Goal: Task Accomplishment & Management: Use online tool/utility

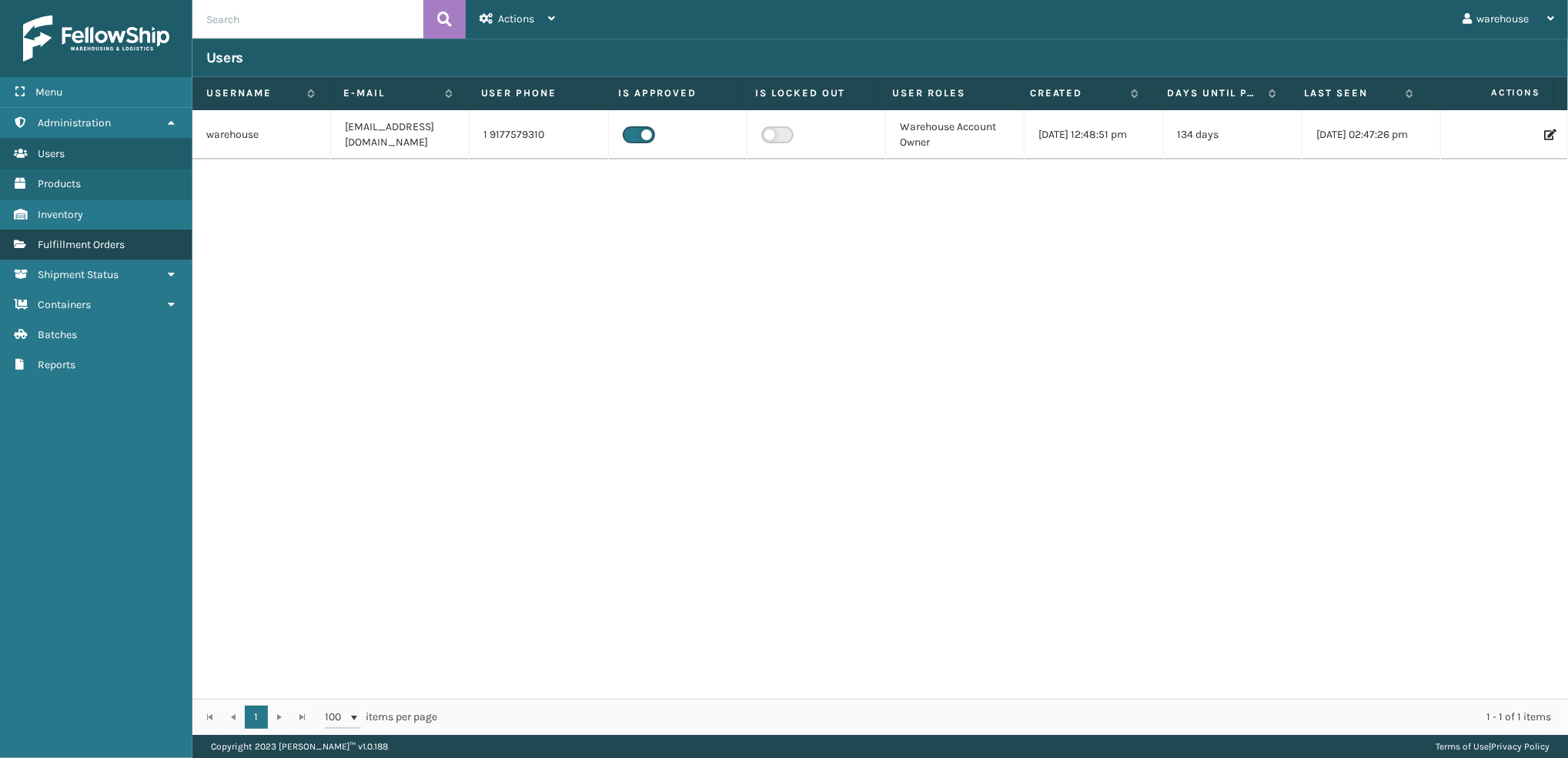
click at [77, 241] on span "Fulfillment Orders" at bounding box center [81, 244] width 87 height 13
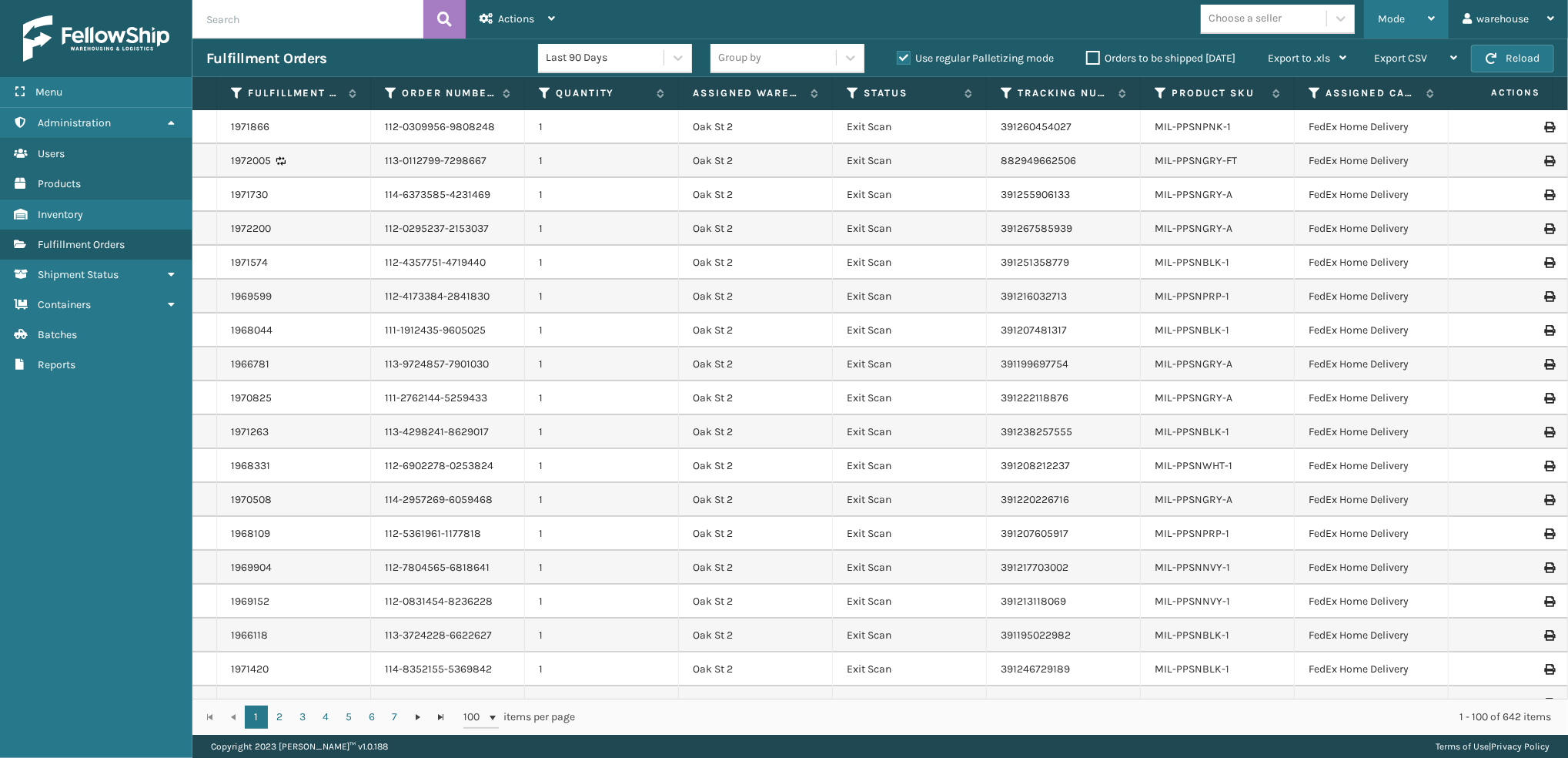
click at [1413, 23] on div "Mode" at bounding box center [1406, 19] width 57 height 39
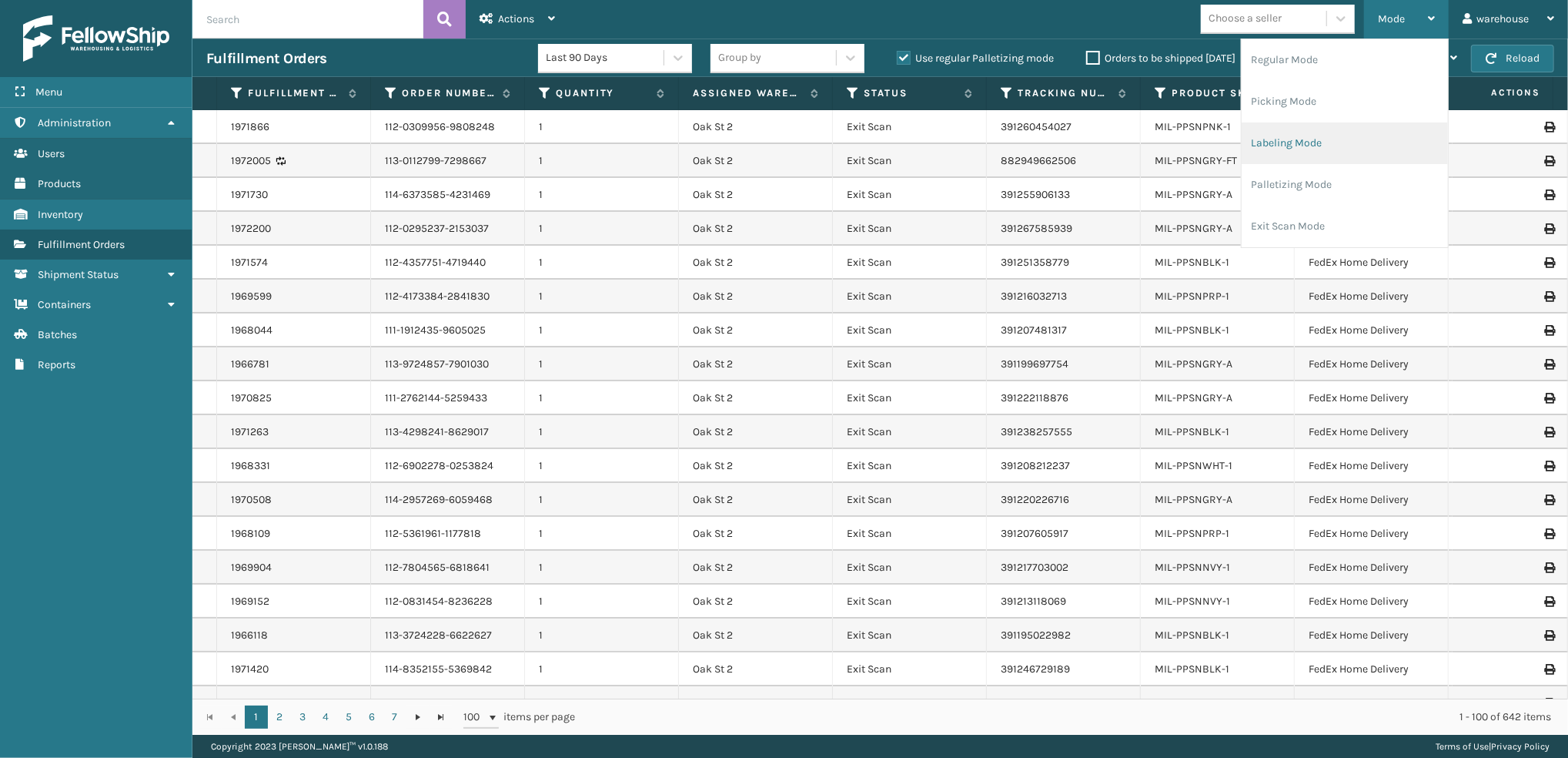
click at [1416, 131] on li "Labeling Mode" at bounding box center [1344, 144] width 207 height 42
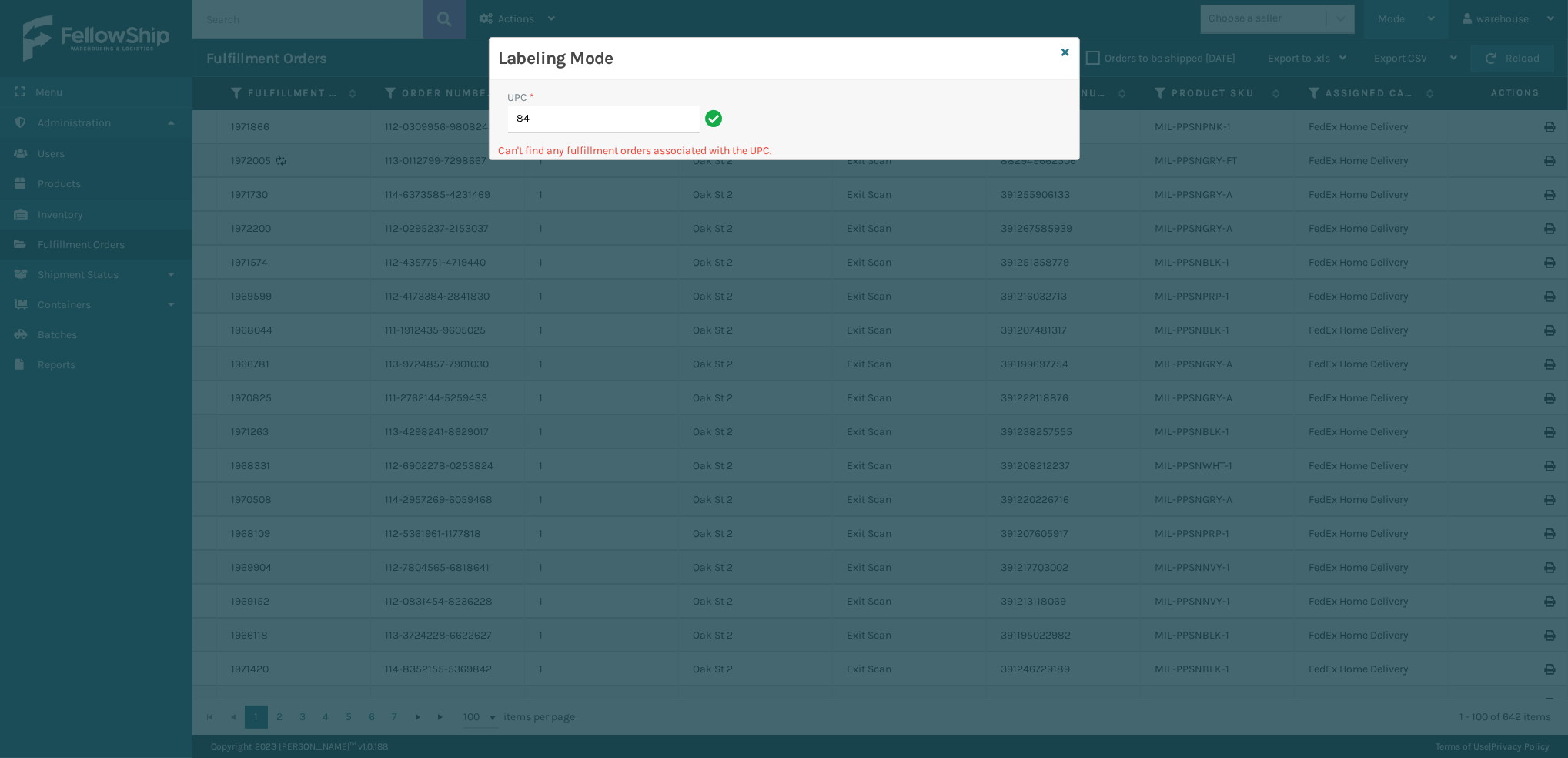
type input "8"
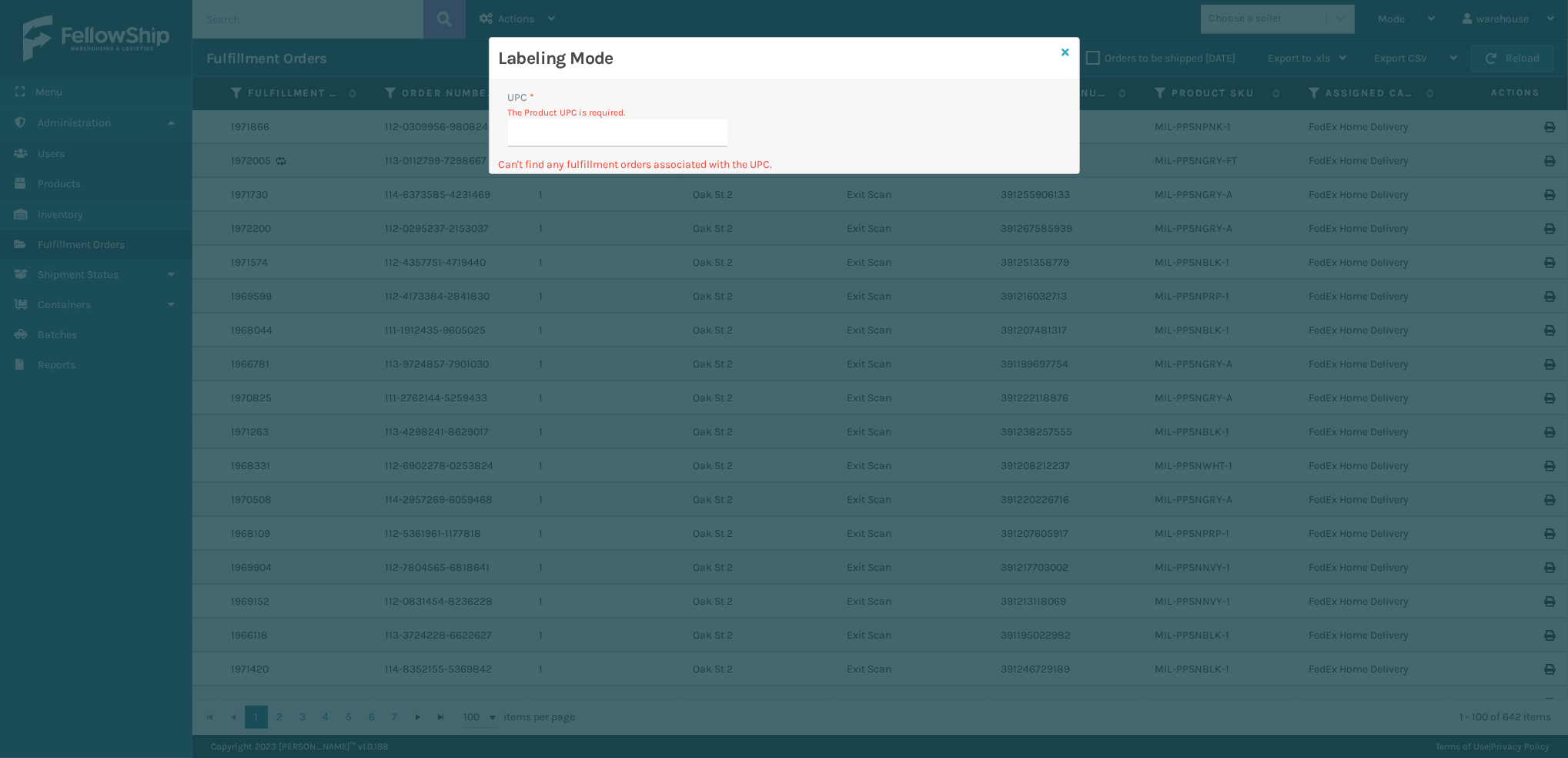
click at [1064, 58] on icon at bounding box center [1067, 52] width 8 height 11
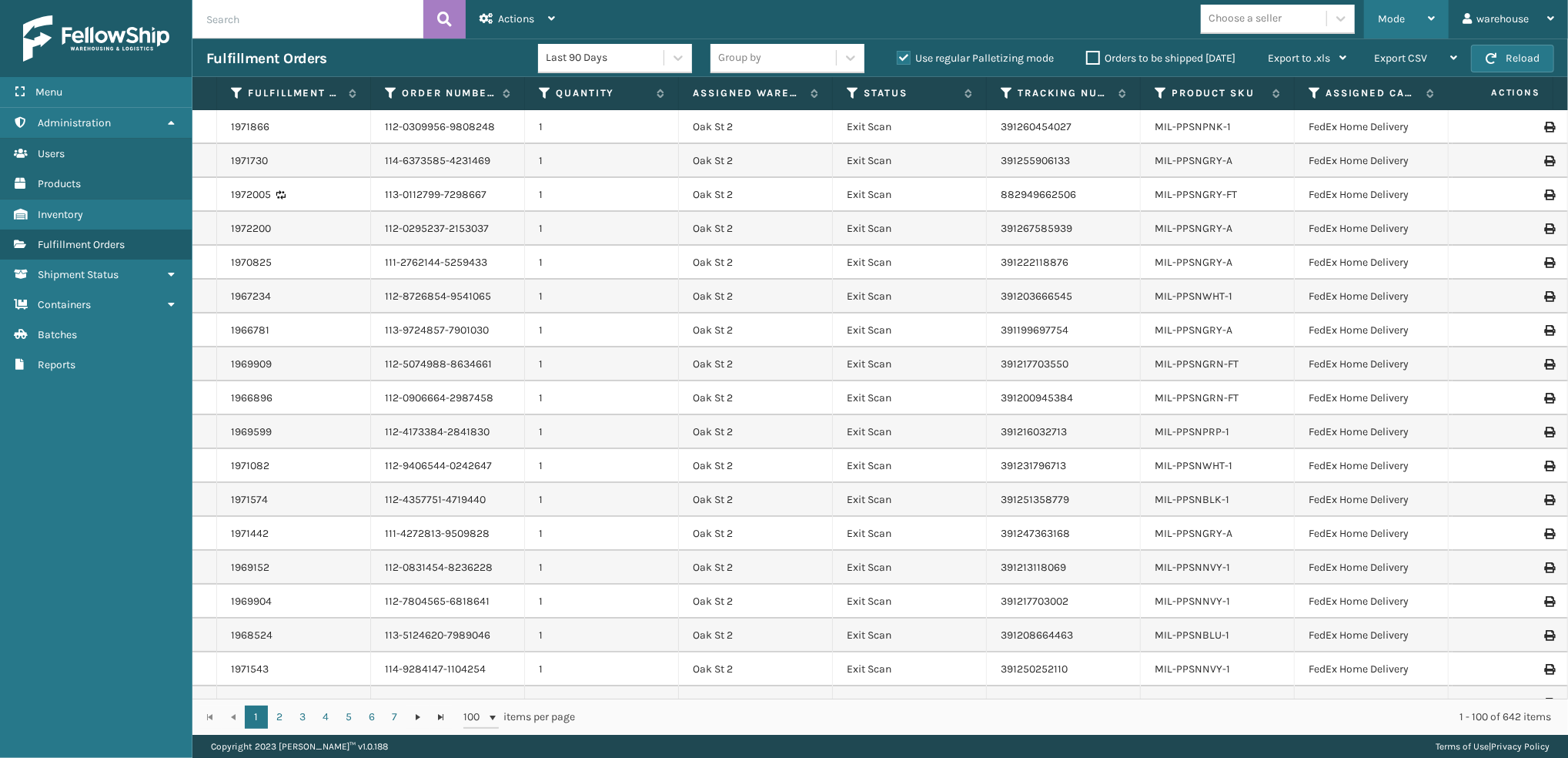
click at [1398, 24] on span "Mode" at bounding box center [1391, 18] width 27 height 13
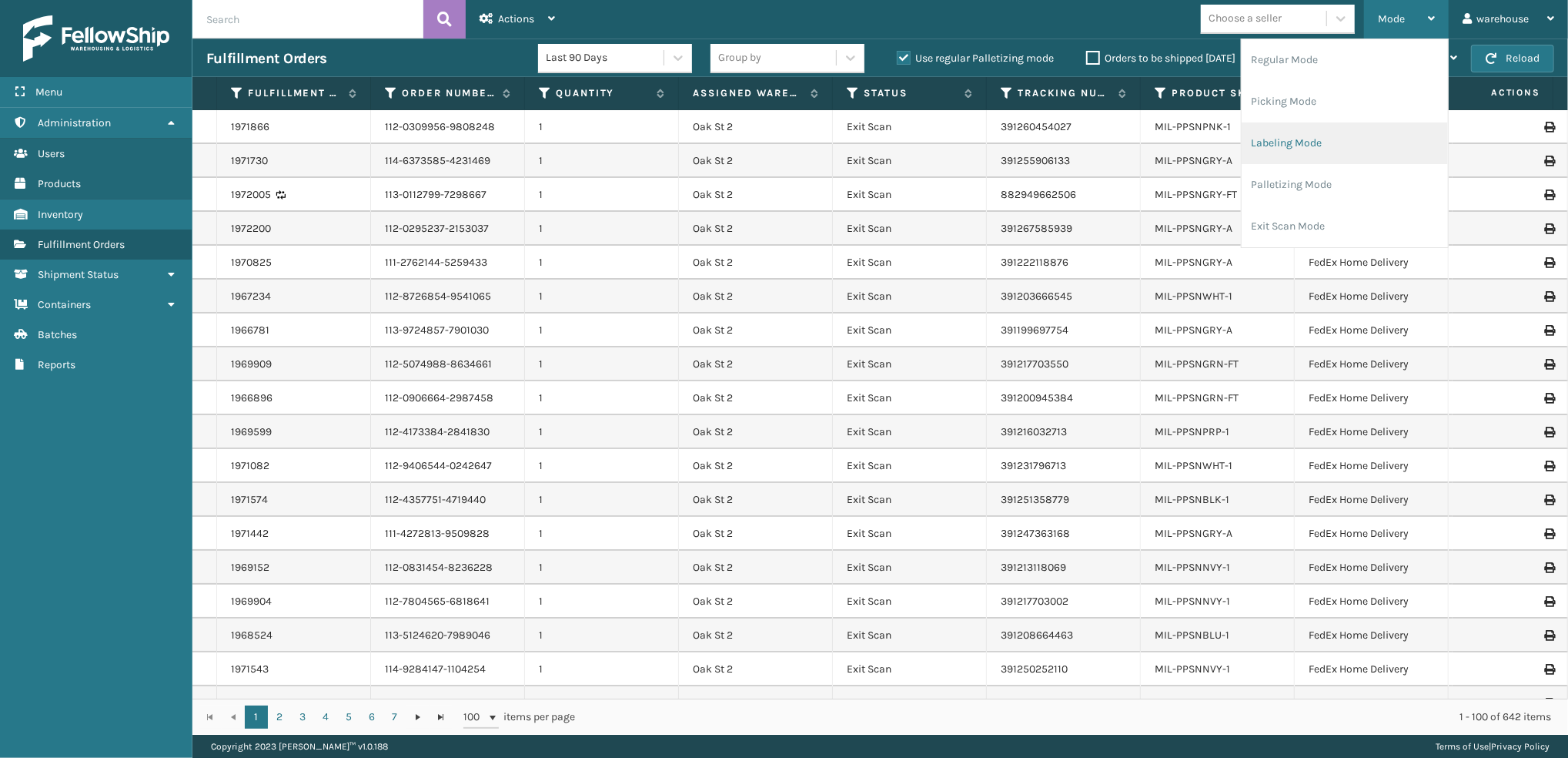
click at [1349, 143] on li "Labeling Mode" at bounding box center [1344, 144] width 207 height 42
